Goal: Task Accomplishment & Management: Use online tool/utility

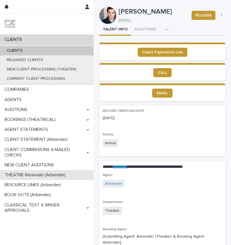
click at [27, 176] on p "THEATRE Renewals (Arbender)" at bounding box center [36, 174] width 68 height 5
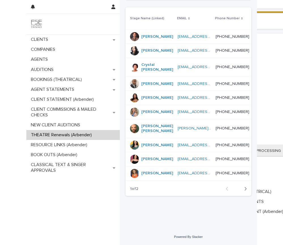
scroll to position [83, 0]
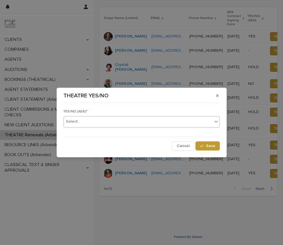
click at [214, 119] on icon at bounding box center [217, 122] width 6 height 6
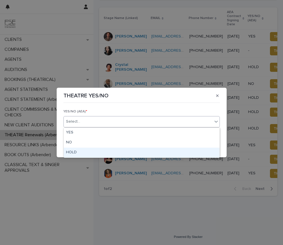
click at [79, 152] on div "HOLD" at bounding box center [142, 153] width 156 height 10
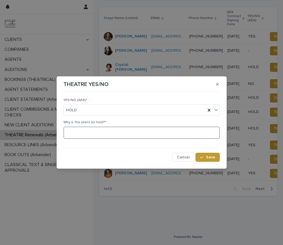
click at [108, 133] on textarea at bounding box center [142, 133] width 157 height 12
type textarea "**********"
click at [209, 155] on span "Save" at bounding box center [210, 157] width 9 height 4
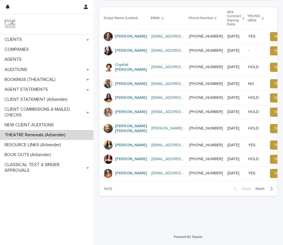
click at [231, 191] on span "Next" at bounding box center [262, 189] width 12 height 4
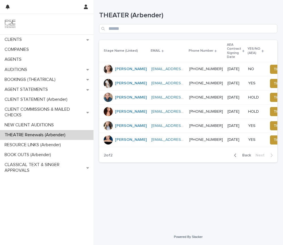
click at [231, 157] on span "Back" at bounding box center [245, 155] width 12 height 4
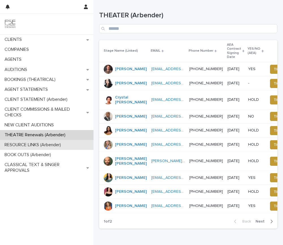
click at [24, 148] on div "RESOURCE LINKS (Arbender)" at bounding box center [47, 145] width 94 height 10
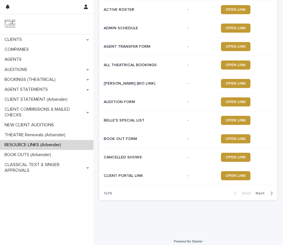
scroll to position [54, 0]
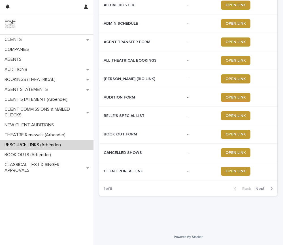
click at [231, 188] on span "Next" at bounding box center [262, 189] width 12 height 4
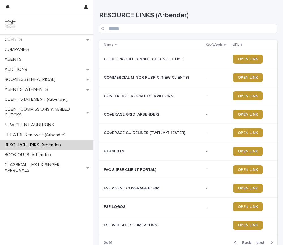
scroll to position [54, 0]
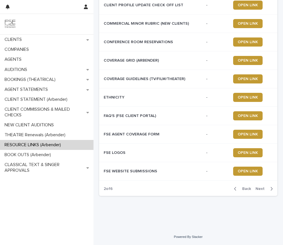
click at [231, 188] on span "Next" at bounding box center [262, 189] width 12 height 4
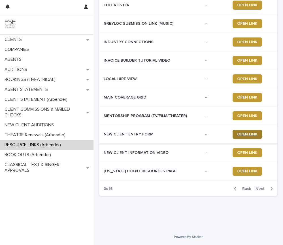
click at [231, 135] on span "OPEN LINK" at bounding box center [247, 134] width 20 height 4
